Goal: Task Accomplishment & Management: Manage account settings

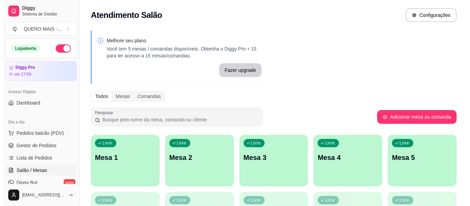
scroll to position [48, 0]
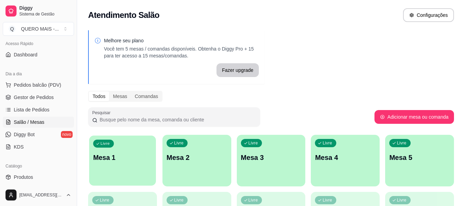
click at [115, 167] on div "Livre Mesa 1" at bounding box center [122, 157] width 67 height 42
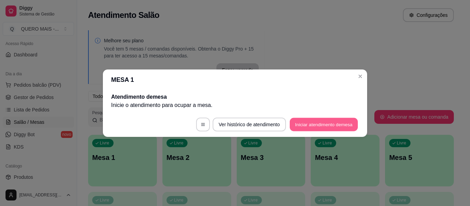
click at [300, 125] on button "Iniciar atendimento de mesa" at bounding box center [324, 124] width 68 height 13
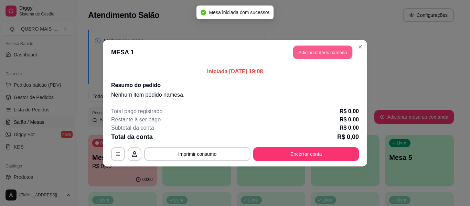
click at [332, 54] on button "Adicionar itens na mesa" at bounding box center [322, 51] width 59 height 13
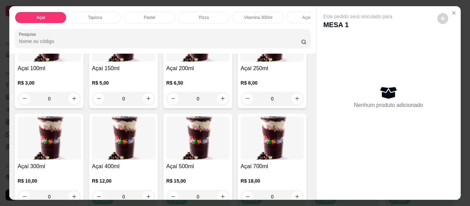
scroll to position [103, 0]
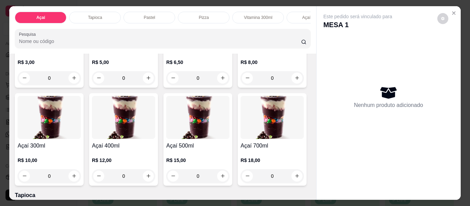
click at [81, 180] on div "0" at bounding box center [49, 176] width 63 height 14
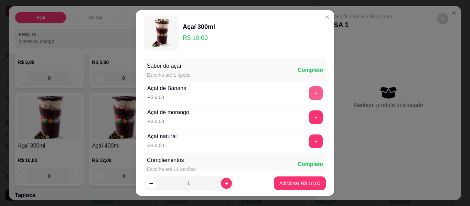
click at [309, 95] on button "+" at bounding box center [316, 93] width 14 height 14
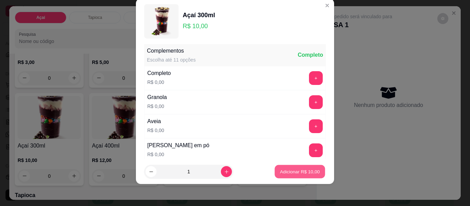
click at [304, 174] on p "Adicionar R$ 10,00" at bounding box center [300, 171] width 40 height 7
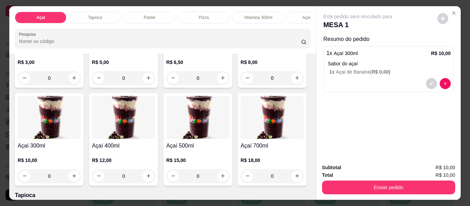
click at [81, 178] on div "0" at bounding box center [49, 176] width 63 height 14
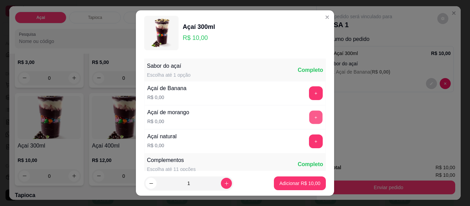
click at [309, 111] on div "+" at bounding box center [316, 118] width 19 height 14
click at [310, 118] on button "+" at bounding box center [316, 117] width 13 height 13
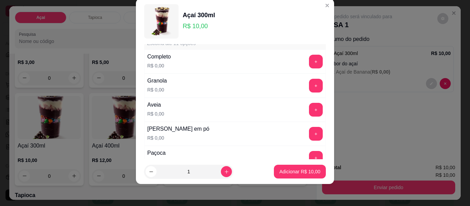
scroll to position [97, 0]
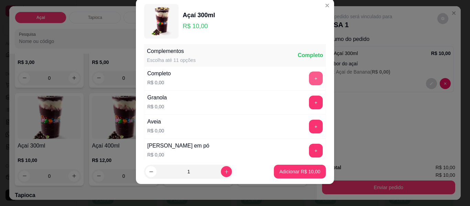
click at [309, 80] on button "+" at bounding box center [316, 79] width 14 height 14
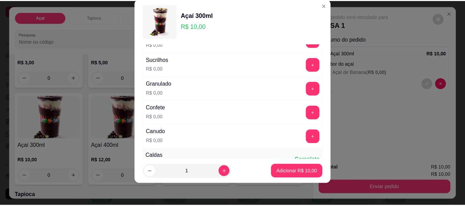
scroll to position [407, 0]
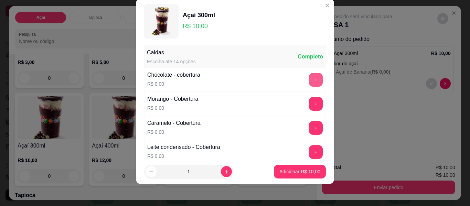
click at [309, 82] on button "+" at bounding box center [316, 80] width 14 height 14
click at [224, 174] on icon "increase-product-quantity" at bounding box center [226, 171] width 5 height 5
type input "2"
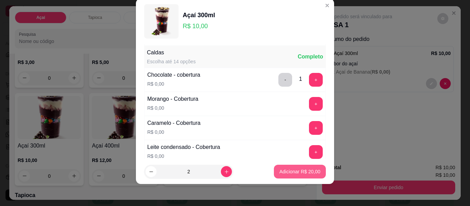
click at [280, 171] on p "Adicionar R$ 20,00" at bounding box center [300, 171] width 41 height 7
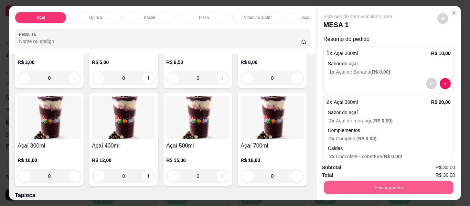
click at [355, 188] on button "Enviar pedido" at bounding box center [388, 187] width 129 height 13
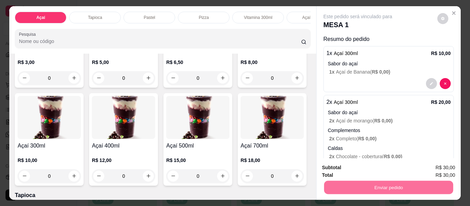
click at [343, 168] on button "Não registrar e enviar pedido" at bounding box center [366, 168] width 72 height 13
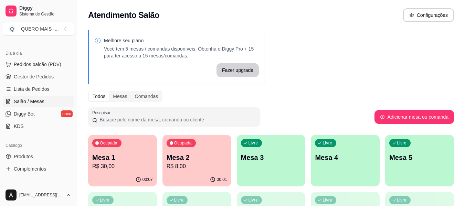
scroll to position [103, 0]
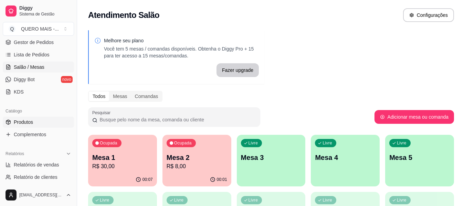
click at [30, 125] on span "Produtos" at bounding box center [23, 122] width 19 height 7
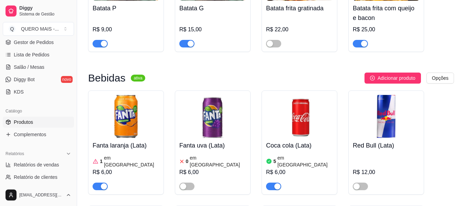
scroll to position [2549, 0]
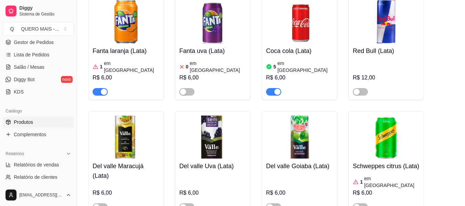
click at [278, 89] on div "button" at bounding box center [277, 92] width 6 height 6
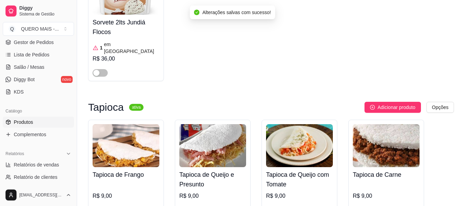
scroll to position [0, 0]
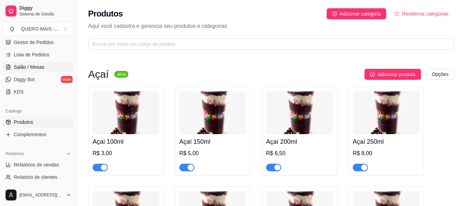
click at [34, 68] on span "Salão / Mesas" at bounding box center [29, 67] width 31 height 7
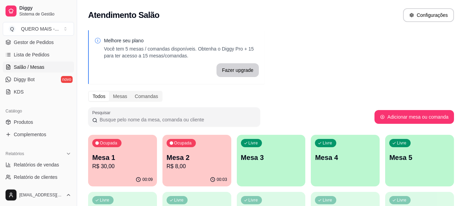
click at [183, 174] on div "00:03" at bounding box center [197, 179] width 69 height 13
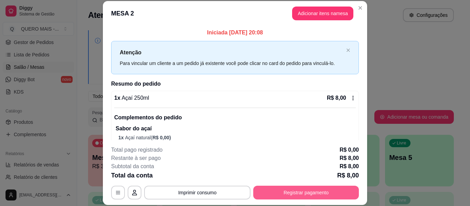
click at [275, 197] on button "Registrar pagamento" at bounding box center [306, 193] width 106 height 14
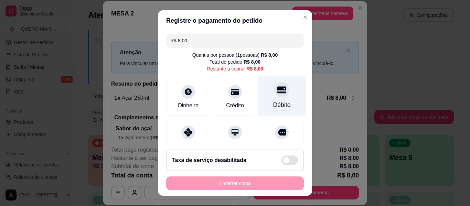
click at [278, 91] on icon at bounding box center [282, 89] width 9 height 9
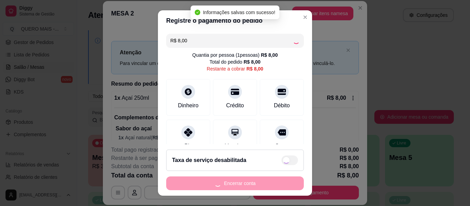
type input "R$ 0,00"
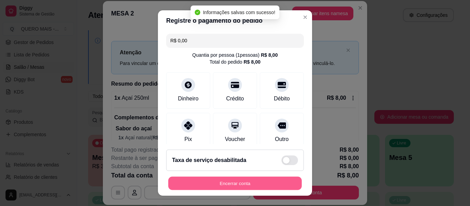
click at [229, 185] on button "Encerrar conta" at bounding box center [235, 183] width 134 height 13
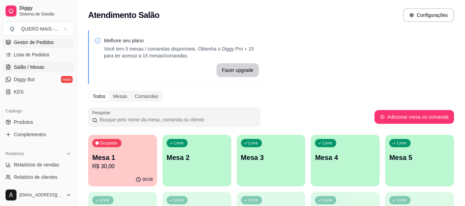
click at [28, 43] on span "Gestor de Pedidos" at bounding box center [34, 42] width 40 height 7
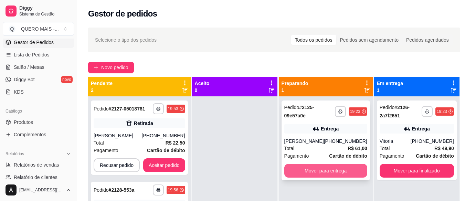
click at [328, 174] on button "Mover para entrega" at bounding box center [325, 171] width 83 height 14
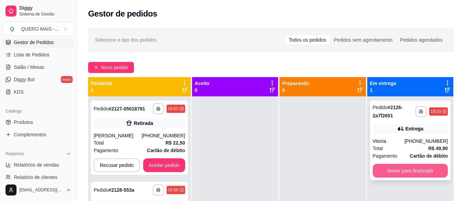
click at [384, 171] on button "Mover para finalizado" at bounding box center [410, 171] width 75 height 14
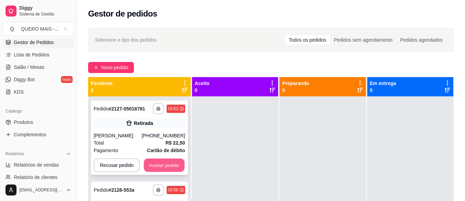
click at [166, 165] on button "Aceitar pedido" at bounding box center [164, 165] width 41 height 13
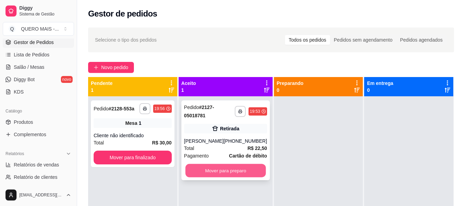
click at [231, 171] on button "Mover para preparo" at bounding box center [225, 170] width 81 height 13
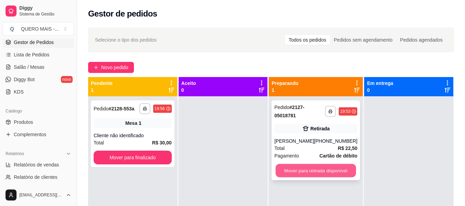
click at [292, 172] on button "Mover para retirada disponível" at bounding box center [316, 170] width 81 height 13
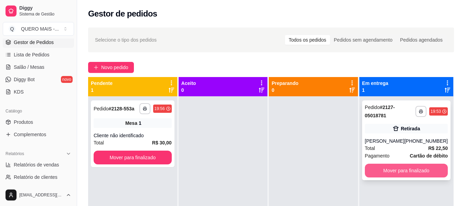
click at [387, 173] on button "Mover para finalizado" at bounding box center [406, 171] width 83 height 14
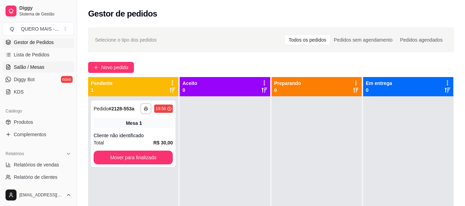
click at [19, 67] on span "Salão / Mesas" at bounding box center [29, 67] width 31 height 7
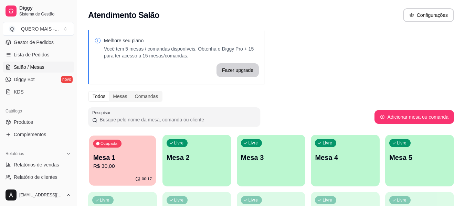
click at [124, 159] on p "Mesa 1" at bounding box center [122, 157] width 59 height 9
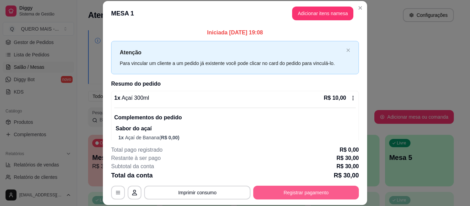
click at [308, 196] on button "Registrar pagamento" at bounding box center [306, 193] width 106 height 14
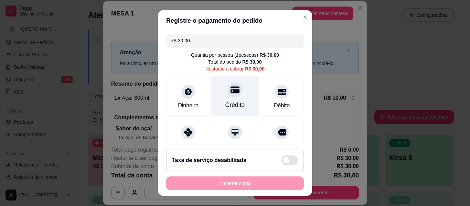
click at [224, 97] on div "Crédito" at bounding box center [235, 96] width 49 height 40
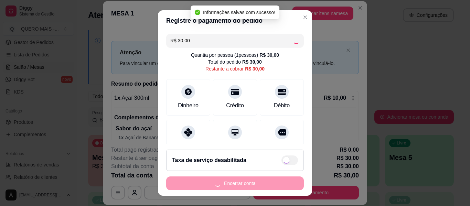
type input "R$ 0,00"
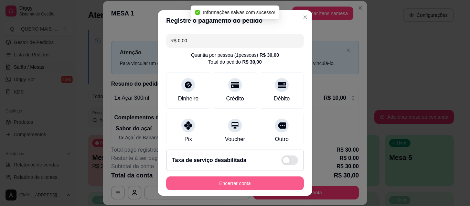
click at [228, 181] on button "Encerrar conta" at bounding box center [235, 184] width 138 height 14
